Goal: Task Accomplishment & Management: Complete application form

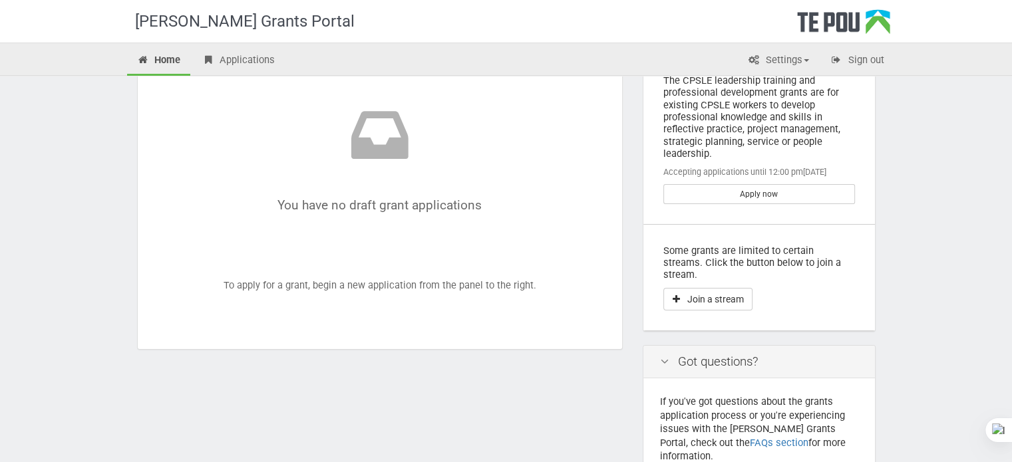
scroll to position [133, 0]
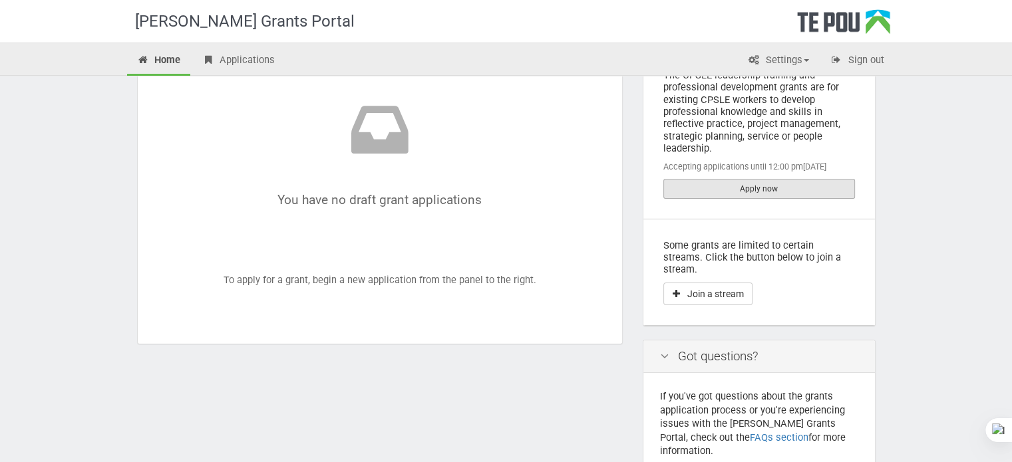
click at [788, 186] on link "Apply now" at bounding box center [759, 189] width 192 height 20
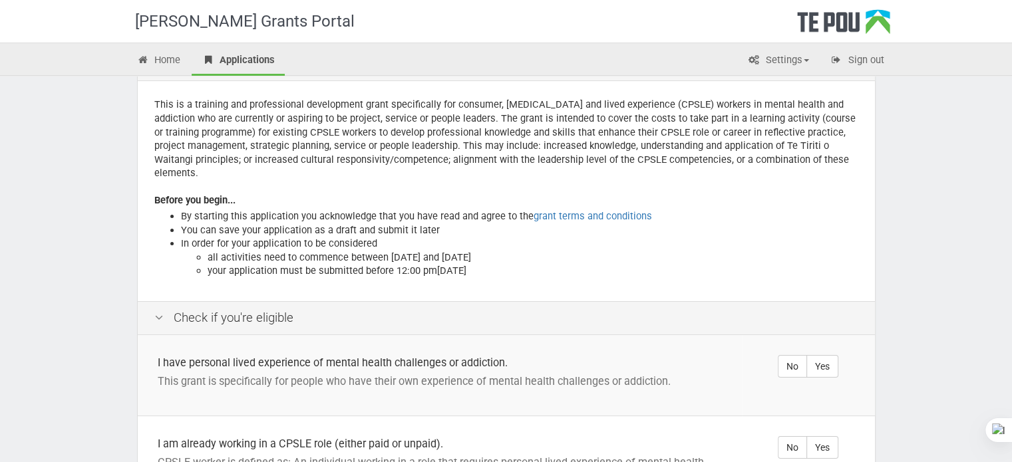
scroll to position [133, 0]
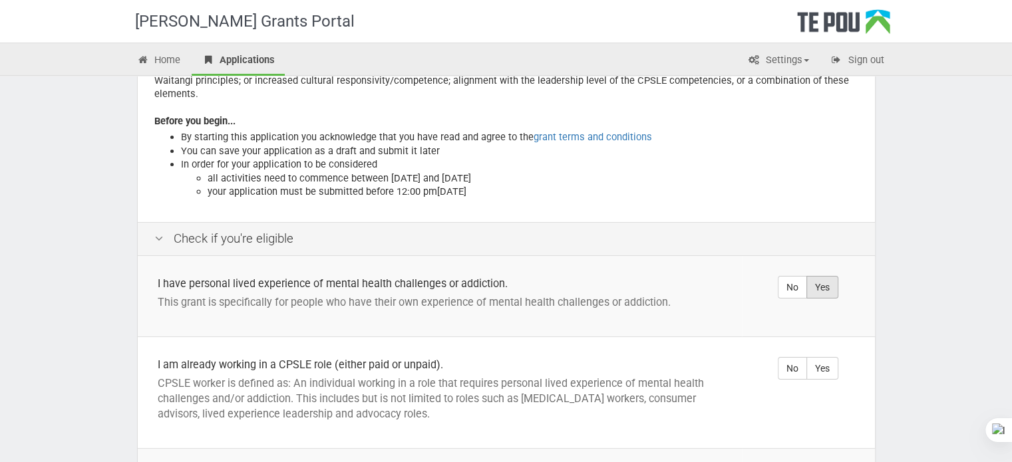
click at [825, 276] on label "Yes" at bounding box center [822, 287] width 32 height 23
radio input "true"
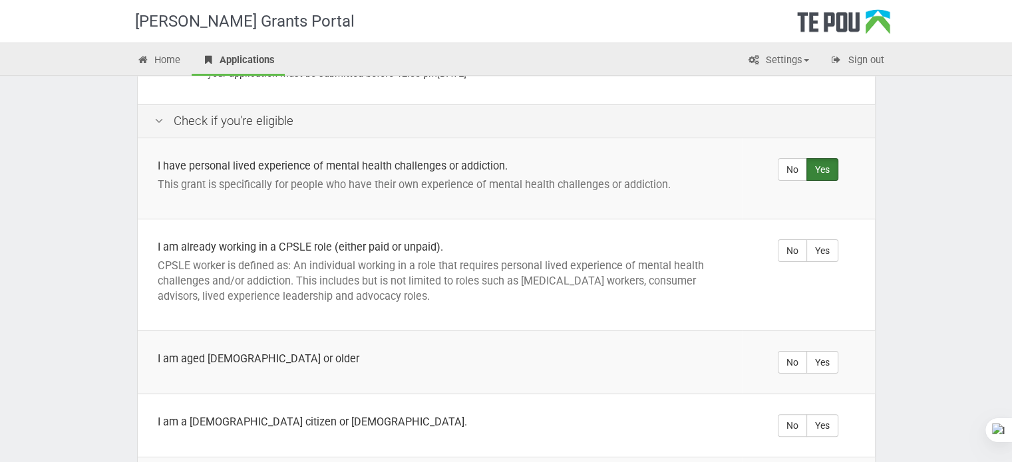
scroll to position [266, 0]
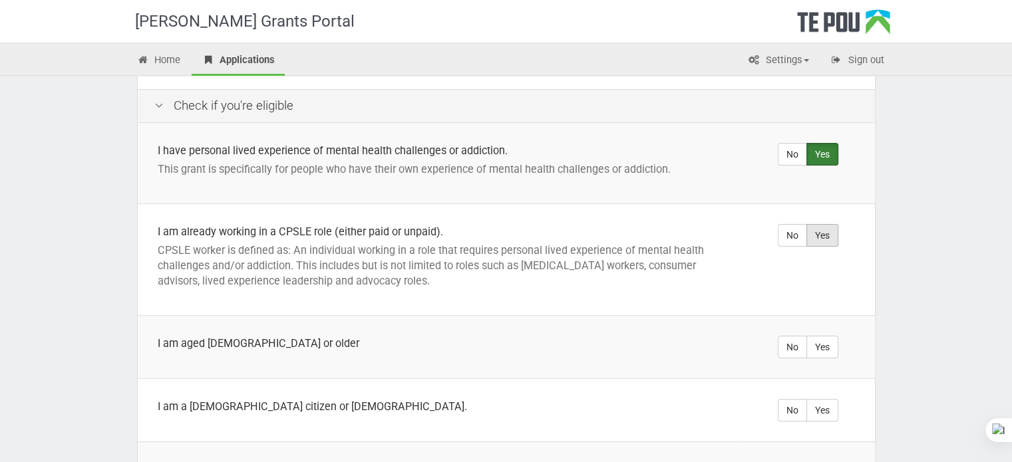
click at [828, 224] on label "Yes" at bounding box center [822, 235] width 32 height 23
radio input "true"
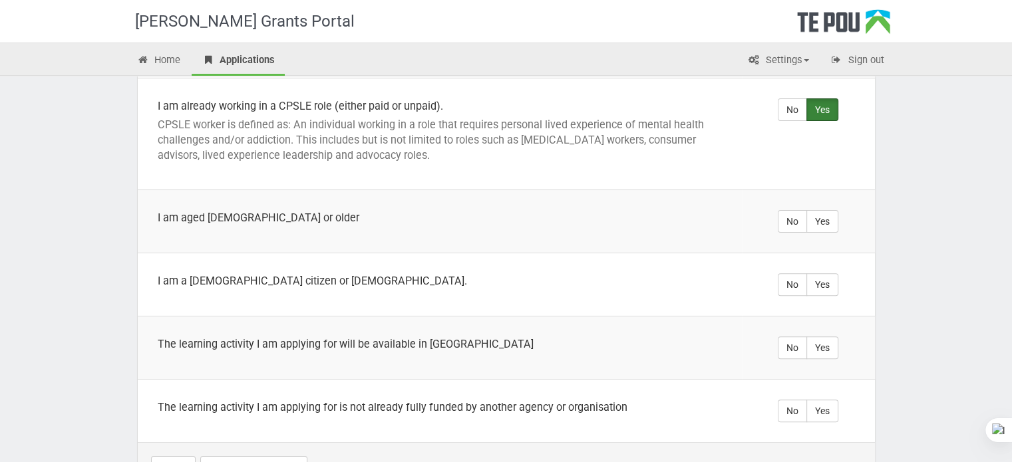
scroll to position [399, 0]
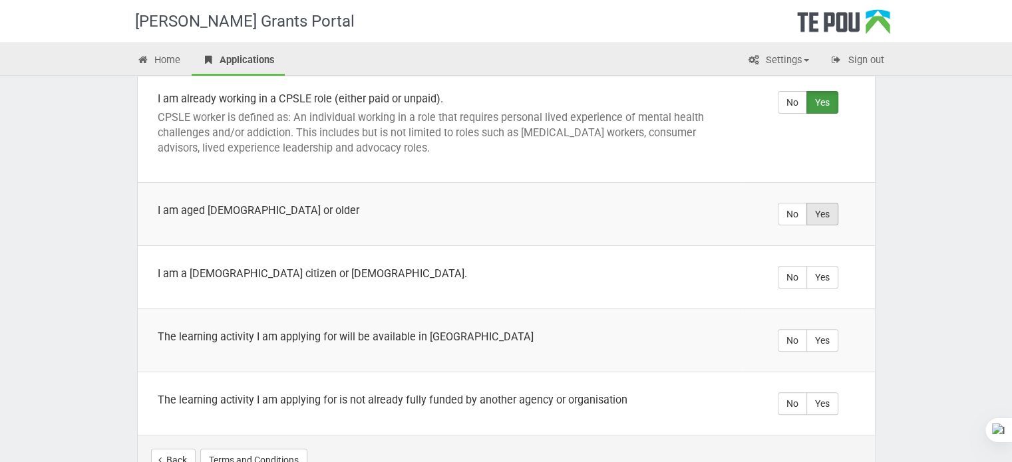
click at [830, 203] on label "Yes" at bounding box center [822, 214] width 32 height 23
radio input "true"
click at [831, 266] on label "Yes" at bounding box center [822, 277] width 32 height 23
radio input "true"
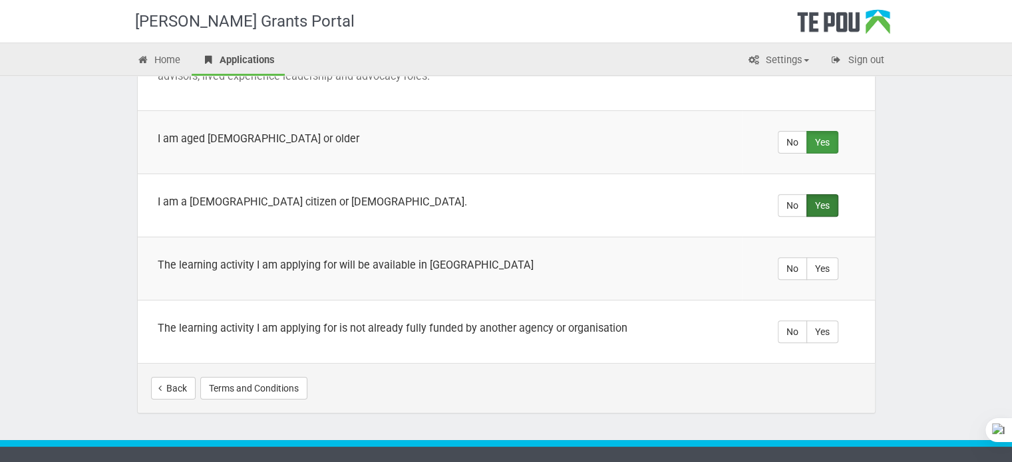
scroll to position [476, 0]
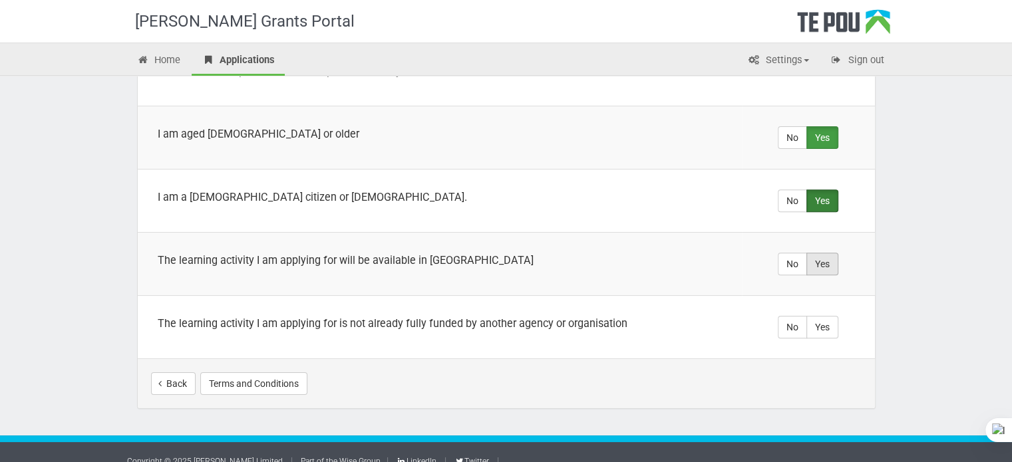
click at [832, 253] on label "Yes" at bounding box center [822, 264] width 32 height 23
radio input "true"
click at [825, 316] on label "Yes" at bounding box center [822, 327] width 32 height 23
radio input "true"
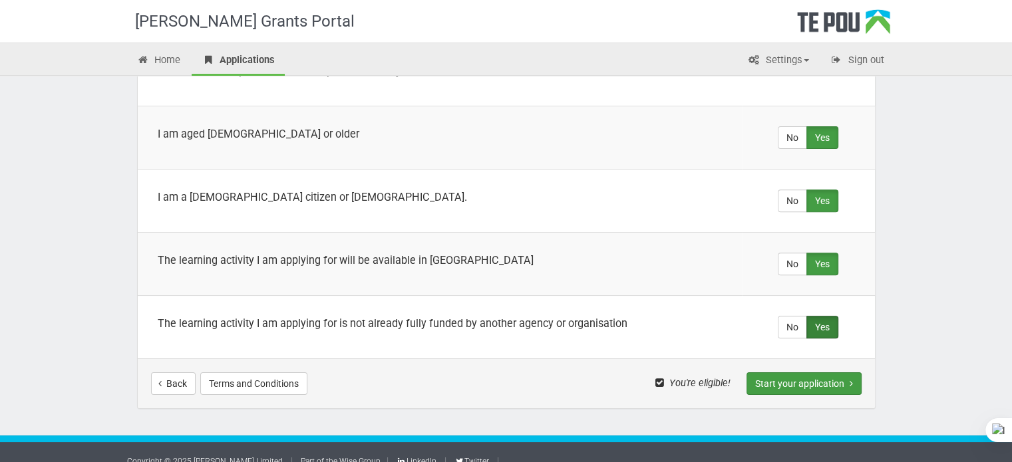
click at [824, 373] on button "Start your application" at bounding box center [804, 384] width 115 height 23
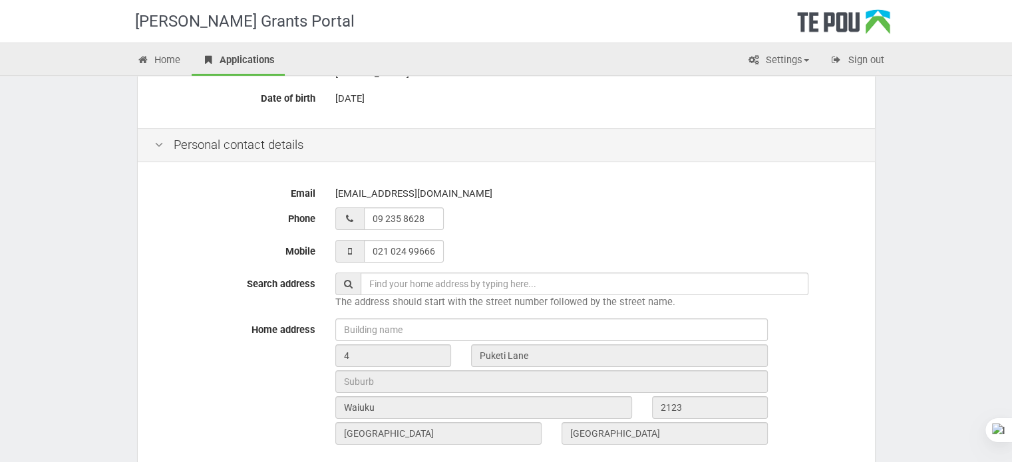
scroll to position [266, 0]
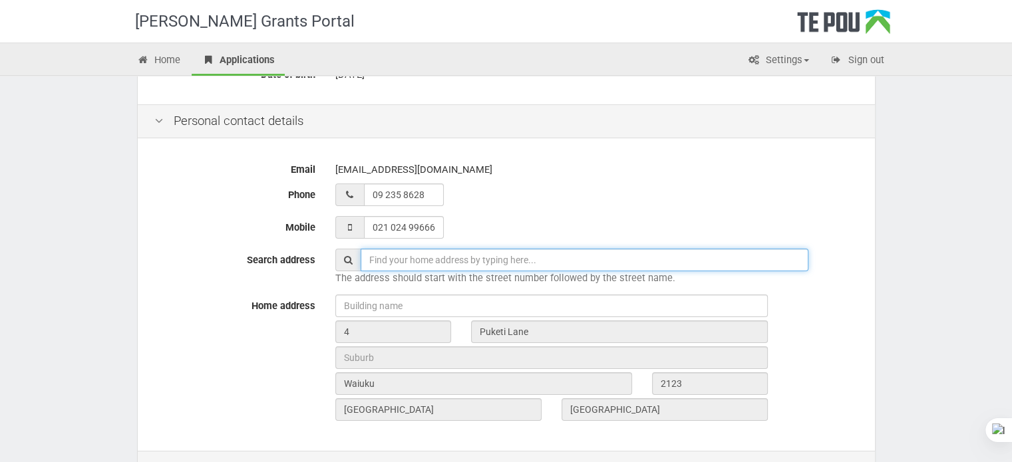
click at [591, 260] on input "text" at bounding box center [585, 260] width 448 height 23
click at [849, 369] on div "4 Puketi Lane Waiuku 2123 Auckland New Zealand" at bounding box center [596, 360] width 543 height 130
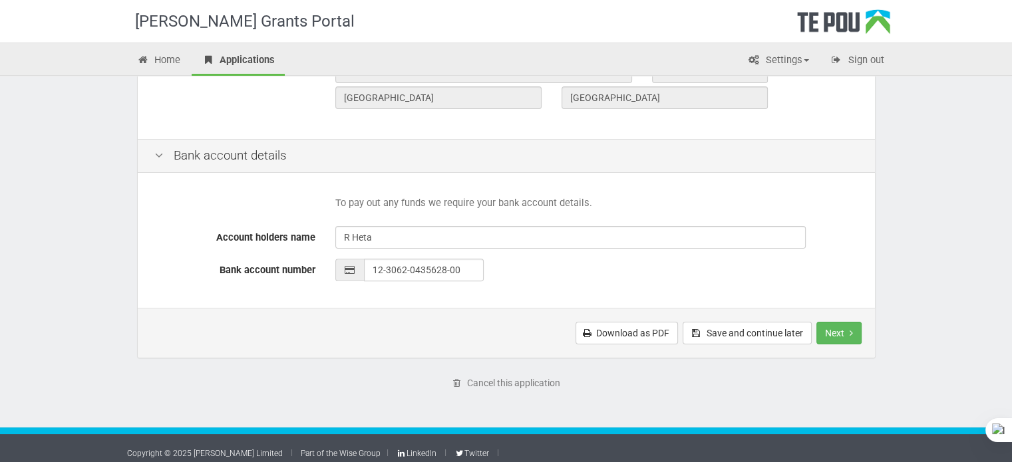
scroll to position [586, 0]
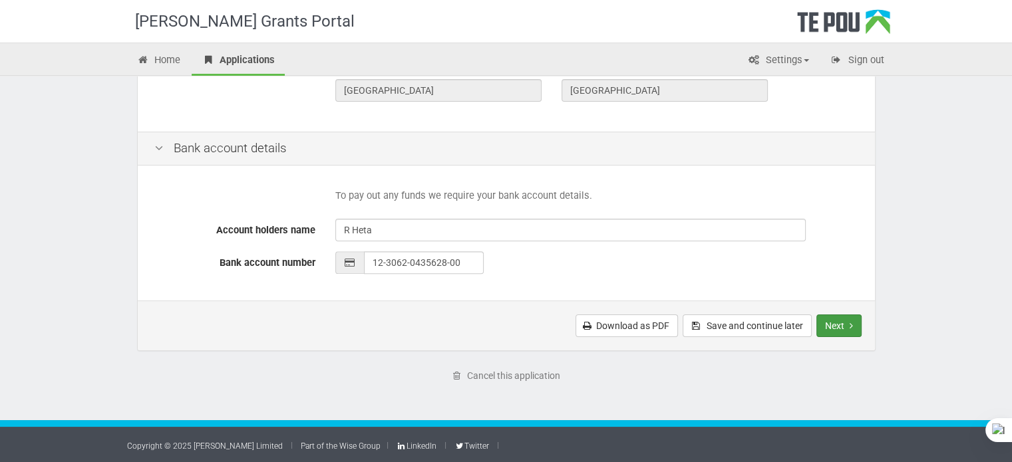
click at [840, 320] on button "Next" at bounding box center [838, 326] width 45 height 23
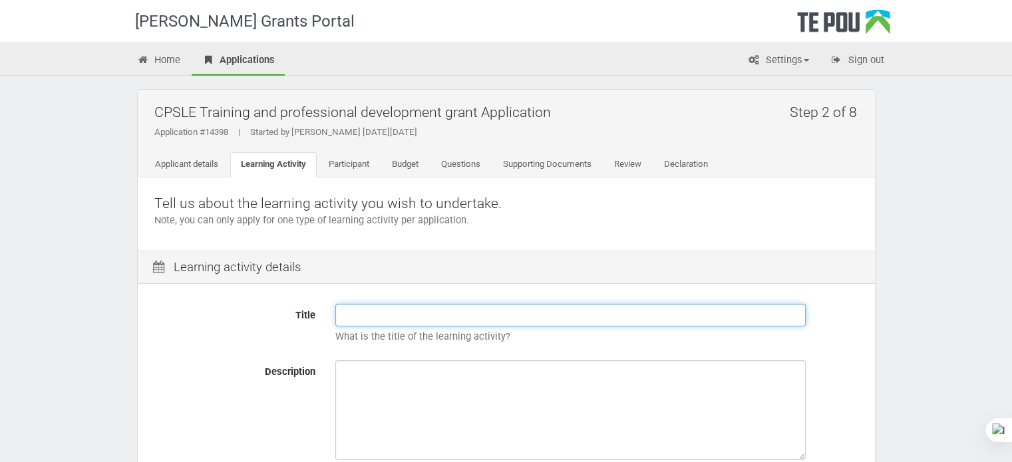
click at [641, 308] on input "Title" at bounding box center [570, 315] width 470 height 23
click at [574, 325] on input "Title" at bounding box center [570, 315] width 470 height 23
type input "Professional Supervision Training"
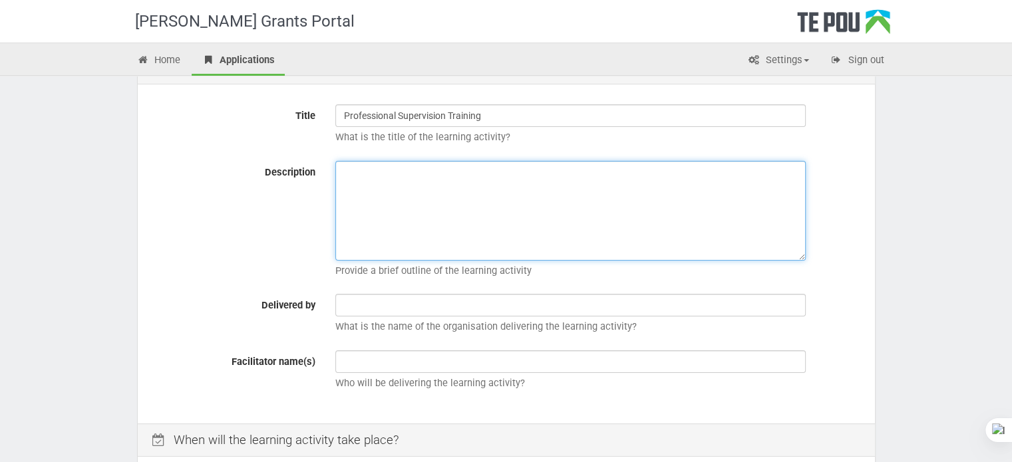
scroll to position [133, 0]
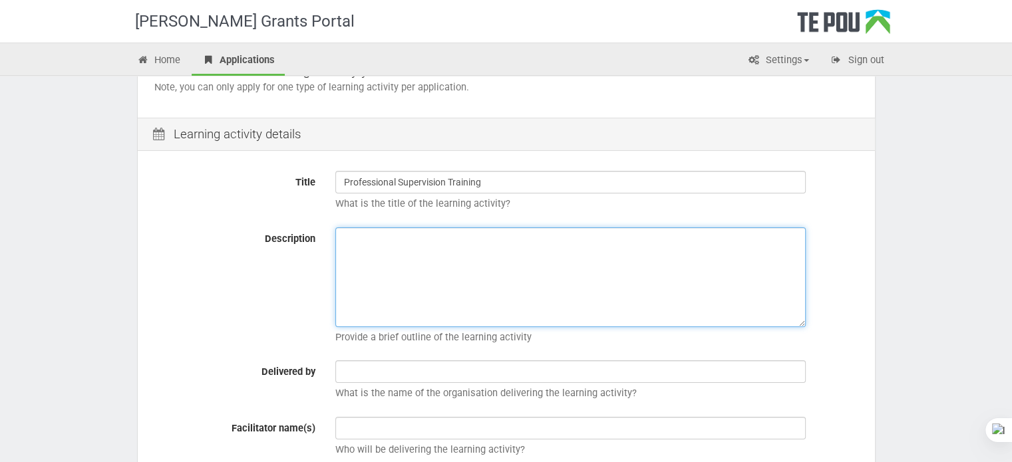
click at [583, 242] on textarea "Description" at bounding box center [570, 278] width 470 height 100
paste textarea "ABACUS Counselling, Training & Supervision Ltd has been granted approval by NZQ…"
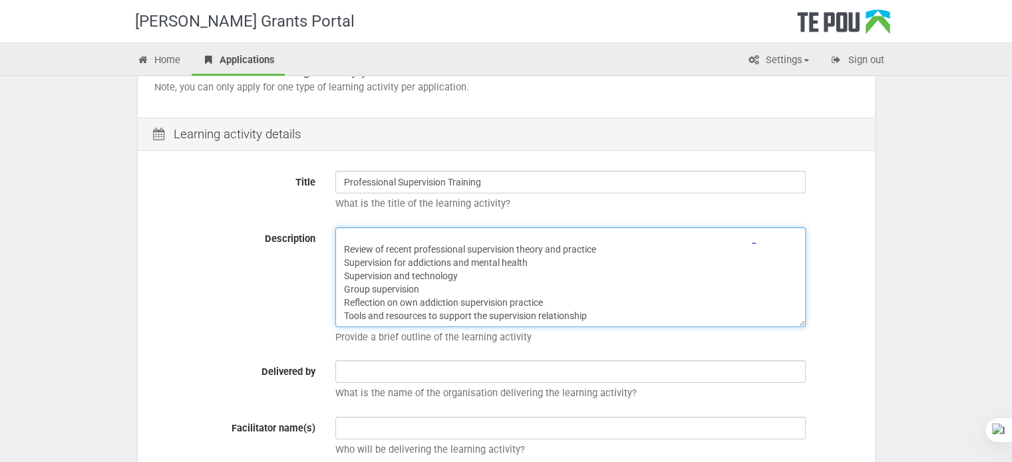
scroll to position [77, 0]
type textarea "ABACUS Counselling, Training & Supervision Ltd has been granted approval by NZQ…"
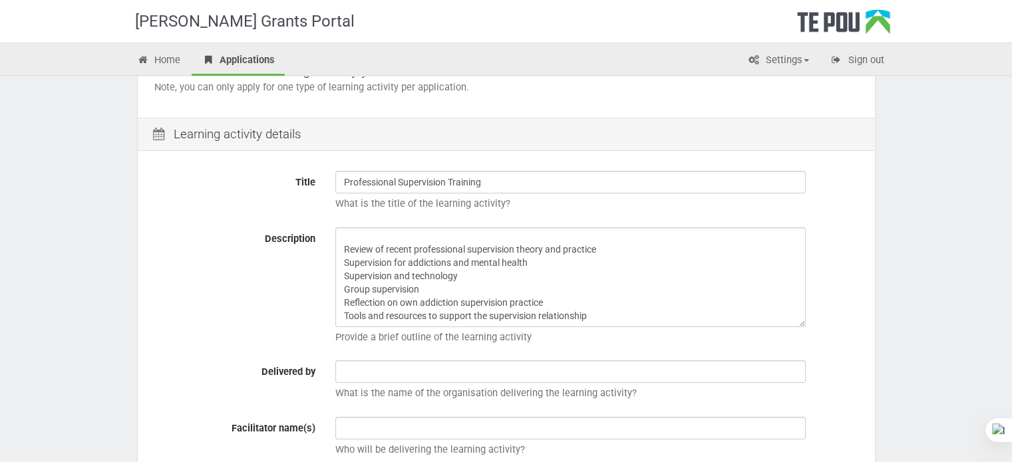
click at [681, 342] on p "Provide a brief outline of the learning activity" at bounding box center [596, 338] width 523 height 14
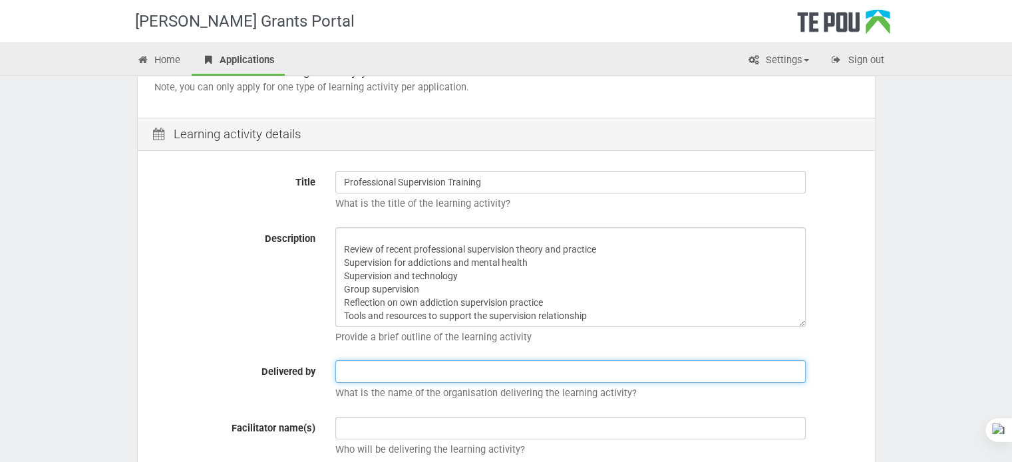
click at [600, 373] on input "text" at bounding box center [570, 372] width 470 height 23
click at [583, 370] on input "ABACUS" at bounding box center [570, 372] width 470 height 23
type input "ABACUS ltd"
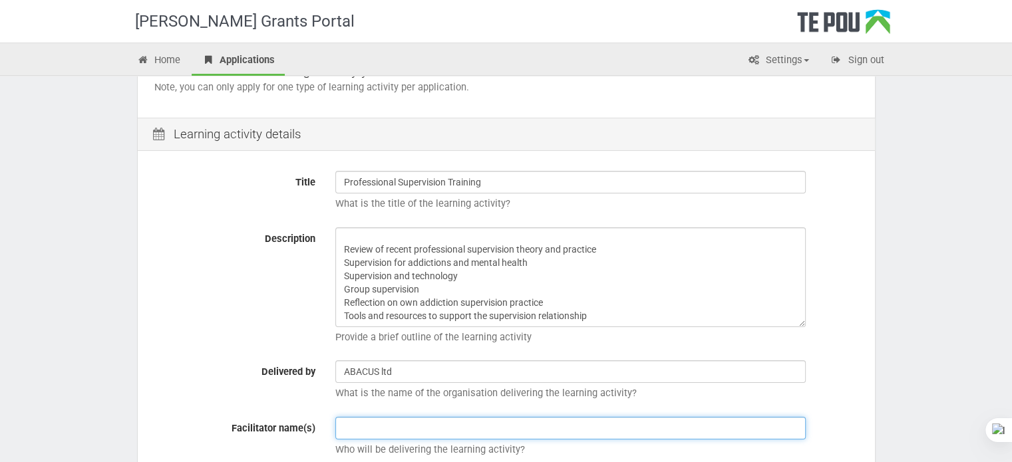
click at [359, 430] on input "text" at bounding box center [570, 428] width 470 height 23
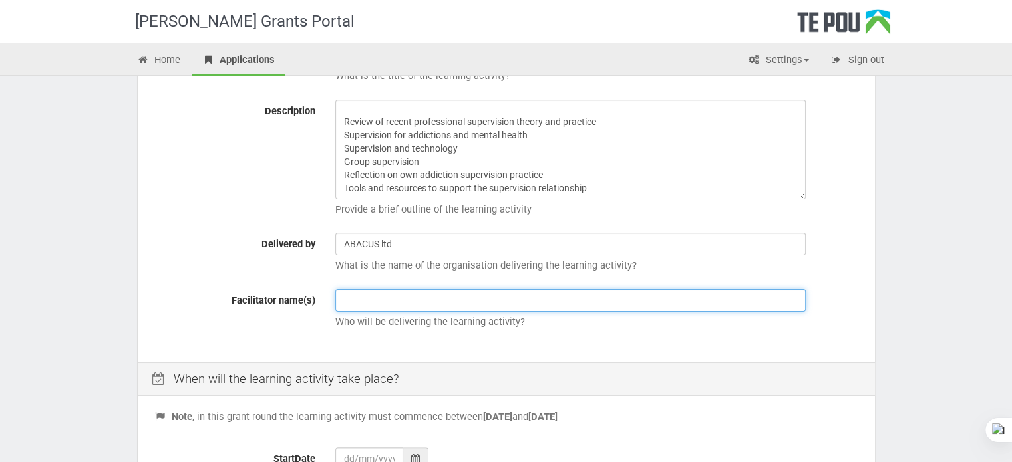
scroll to position [266, 0]
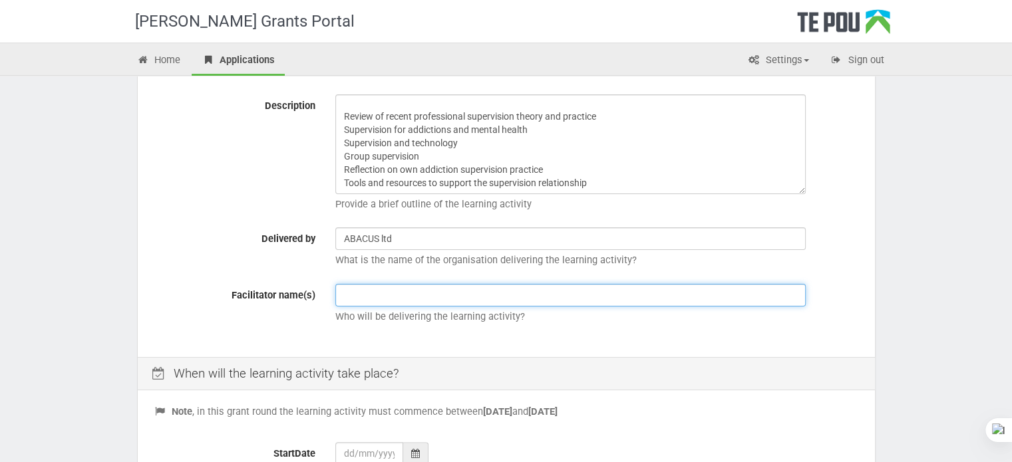
click at [535, 293] on input "text" at bounding box center [570, 295] width 470 height 23
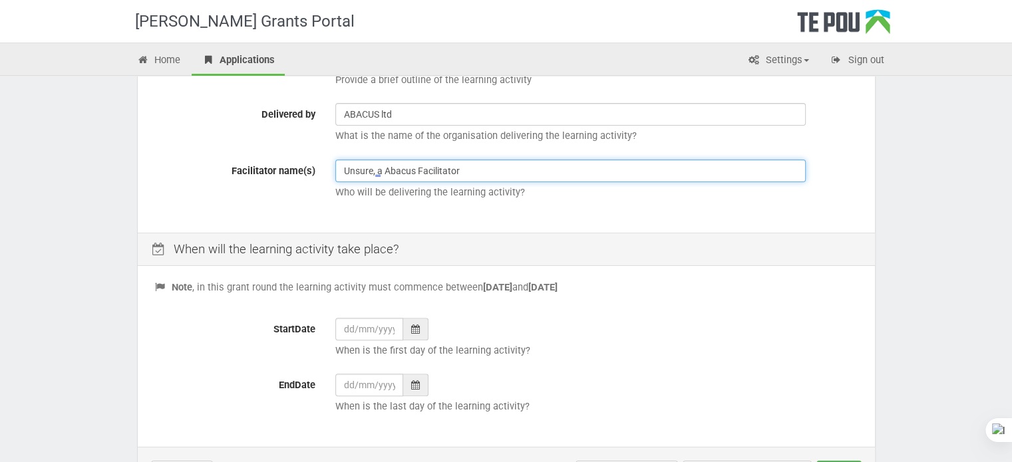
scroll to position [399, 0]
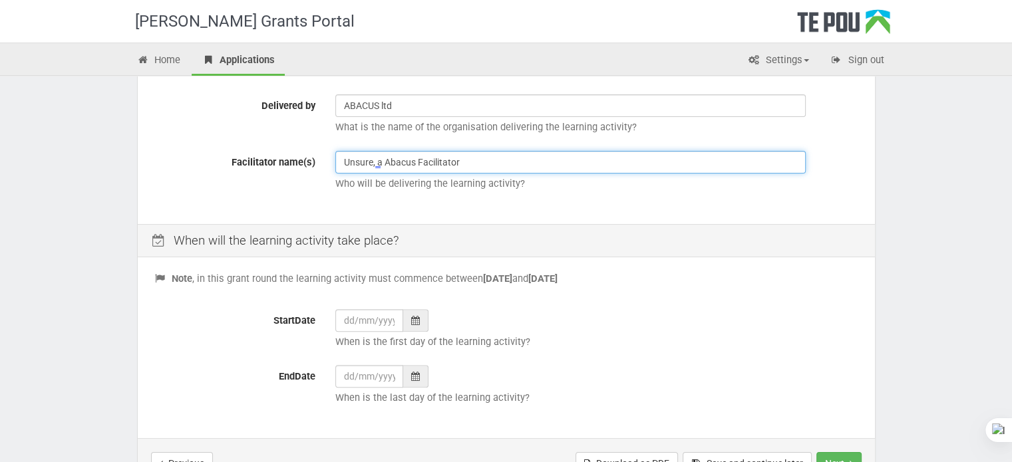
type input "Unsure, a Abacus Facilitator"
